Goal: Information Seeking & Learning: Learn about a topic

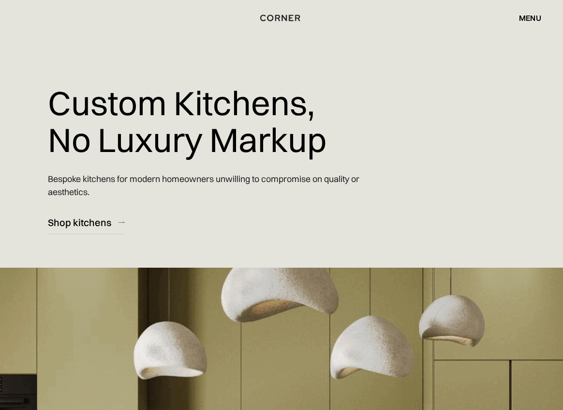
click at [536, 20] on div "menu" at bounding box center [530, 18] width 22 height 8
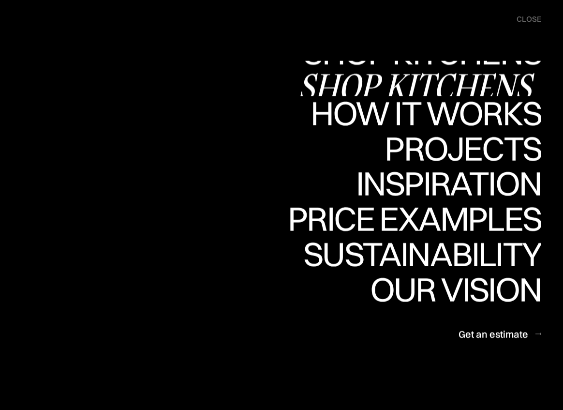
click at [0, 0] on div "Shop Kitchens" at bounding box center [0, 0] width 0 height 0
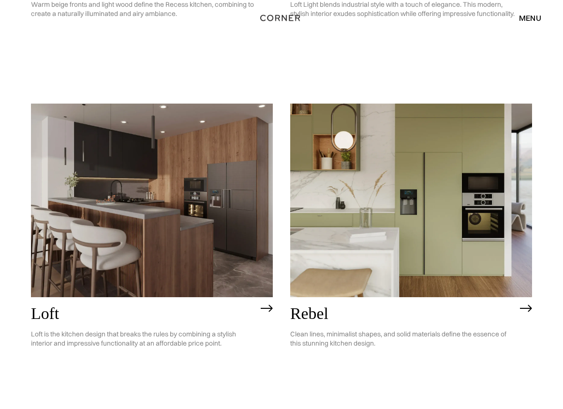
scroll to position [1391, 0]
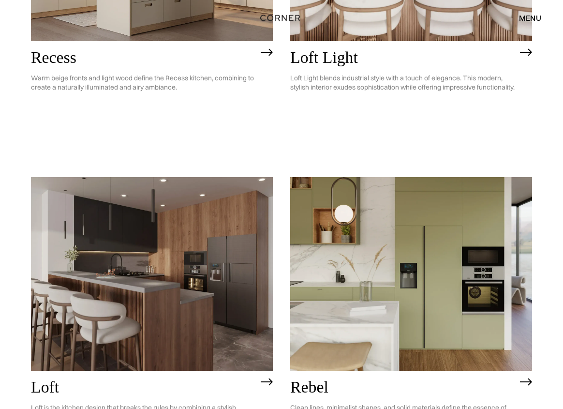
click at [370, 227] on img at bounding box center [411, 274] width 242 height 194
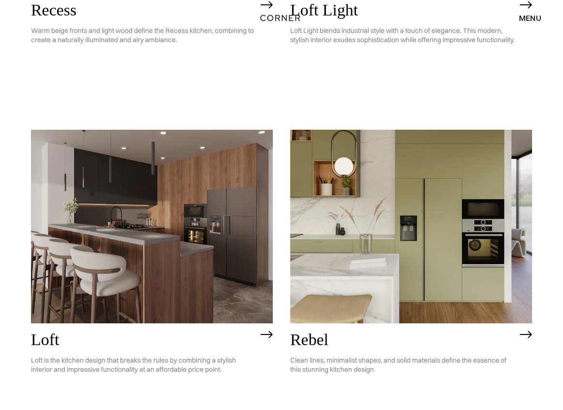
scroll to position [1360, 0]
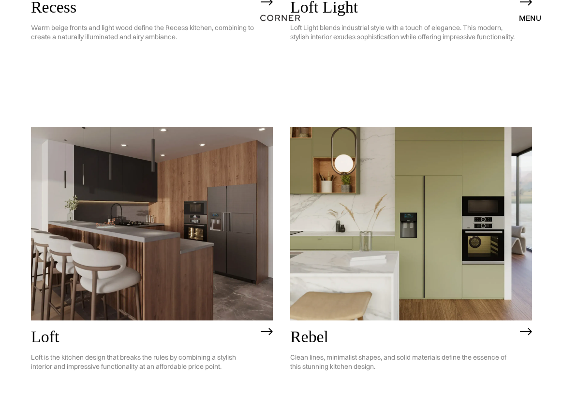
click at [139, 264] on img at bounding box center [152, 224] width 242 height 194
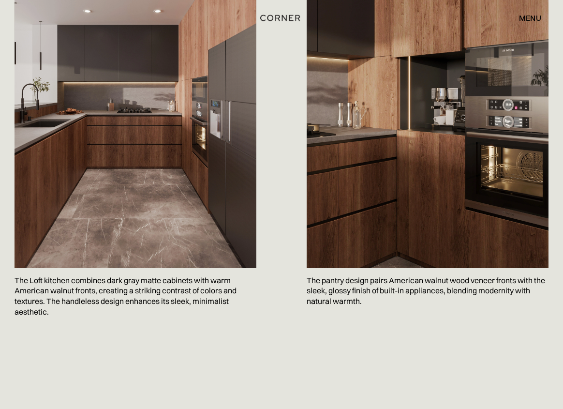
scroll to position [605, 0]
